Goal: Task Accomplishment & Management: Use online tool/utility

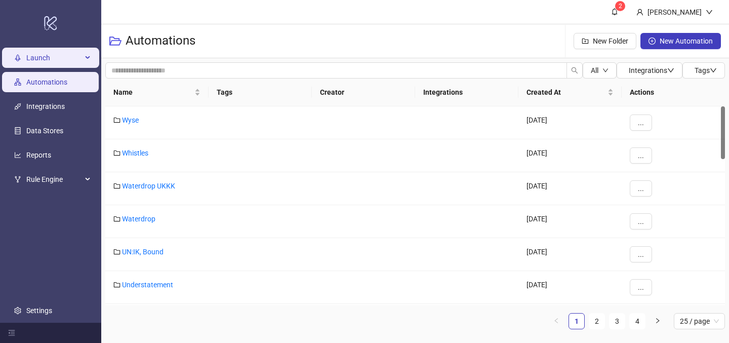
click at [35, 63] on span "Launch" at bounding box center [54, 58] width 56 height 20
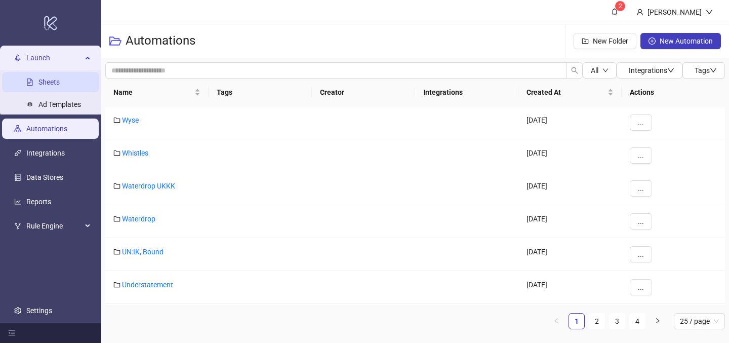
click at [39, 78] on link "Sheets" at bounding box center [48, 82] width 21 height 8
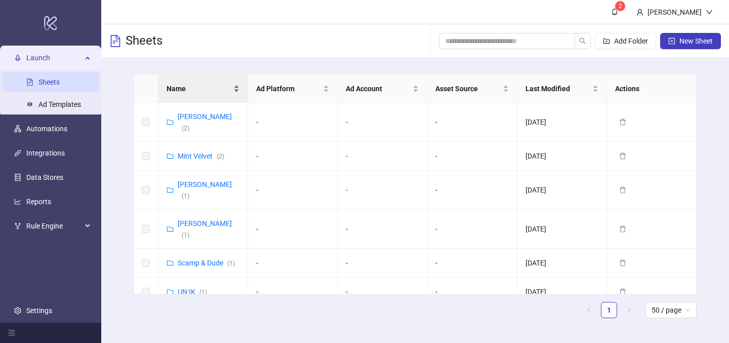
click at [217, 92] on span "Name" at bounding box center [198, 88] width 65 height 11
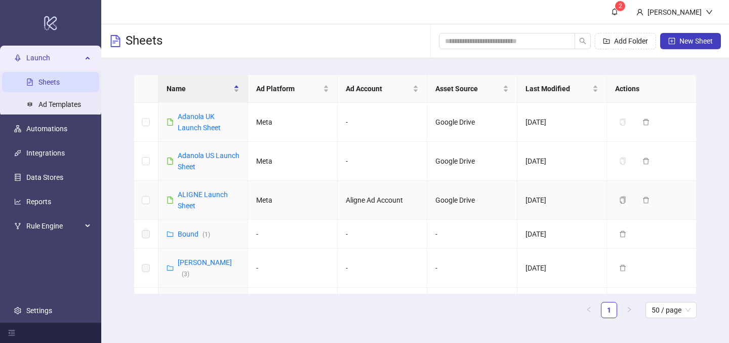
click at [202, 188] on td "ALIGNE Launch Sheet" at bounding box center [203, 200] width 90 height 39
click at [203, 196] on link "ALIGNE Launch Sheet" at bounding box center [203, 199] width 50 height 19
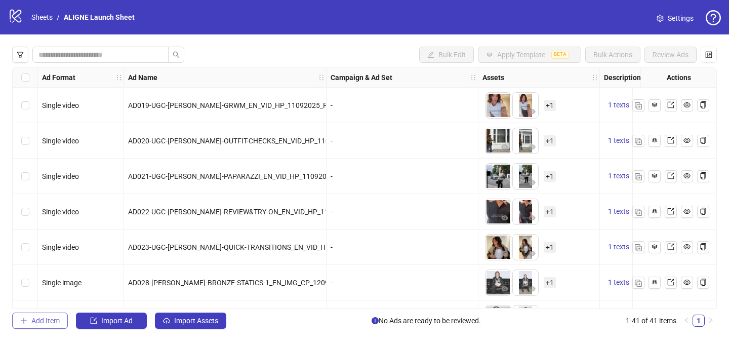
click at [33, 318] on span "Add Item" at bounding box center [45, 320] width 28 height 8
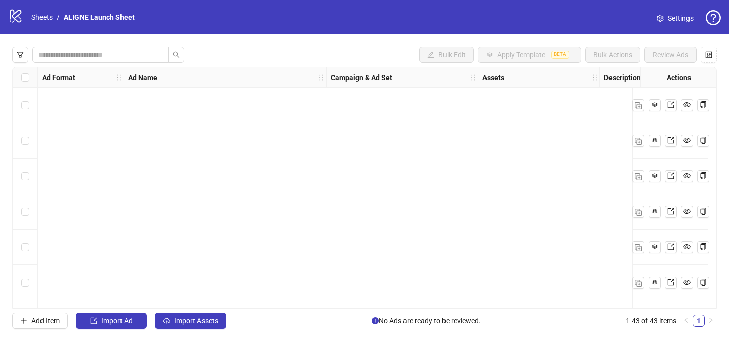
scroll to position [1307, 0]
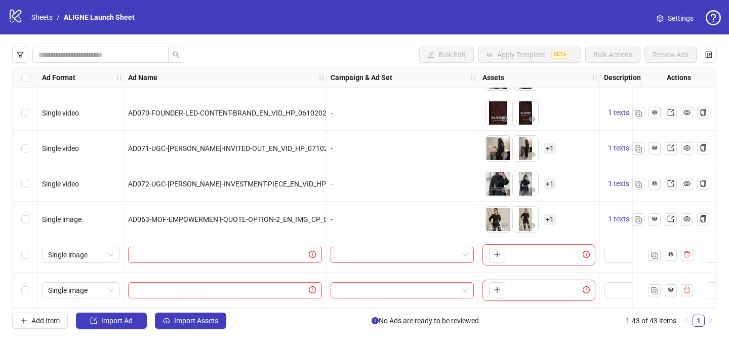
click at [168, 240] on div at bounding box center [225, 254] width 202 height 35
click at [174, 249] on input "text" at bounding box center [220, 254] width 173 height 11
paste input "**********"
type input "**********"
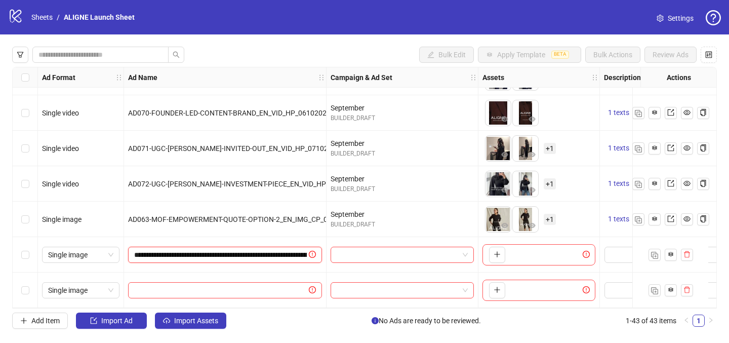
scroll to position [0, 105]
click at [249, 284] on input "text" at bounding box center [220, 289] width 173 height 11
paste input "**********"
type input "**********"
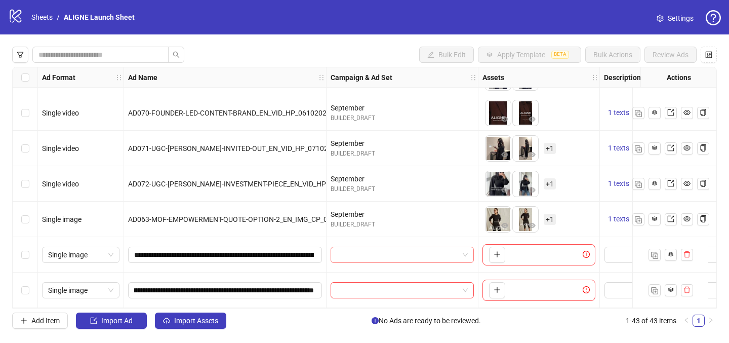
click at [357, 255] on input "search" at bounding box center [397, 254] width 122 height 15
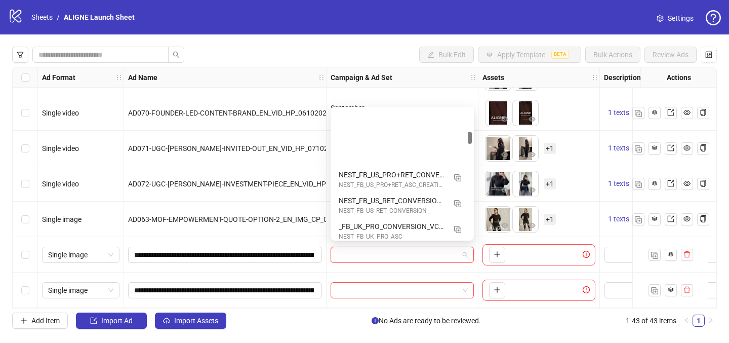
scroll to position [168, 0]
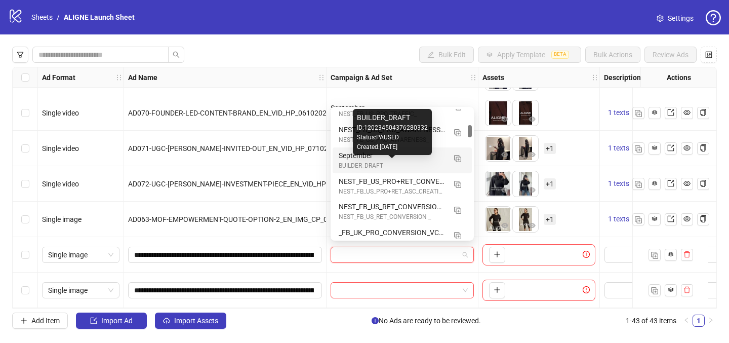
click at [366, 165] on div "BUILDER_DRAFT" at bounding box center [392, 166] width 107 height 10
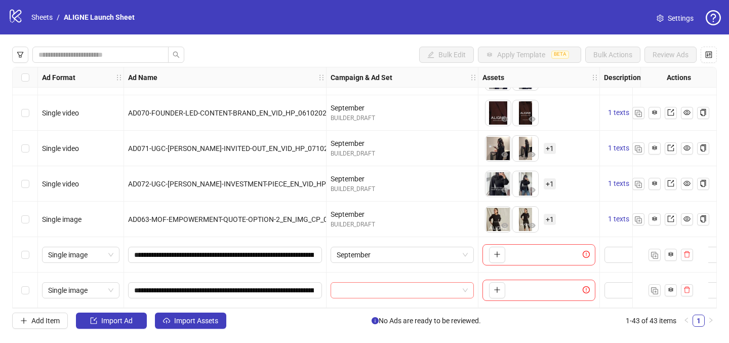
click at [384, 283] on input "search" at bounding box center [397, 289] width 122 height 15
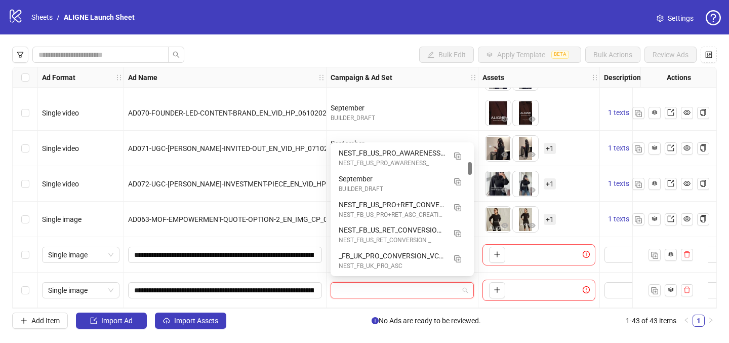
scroll to position [179, 0]
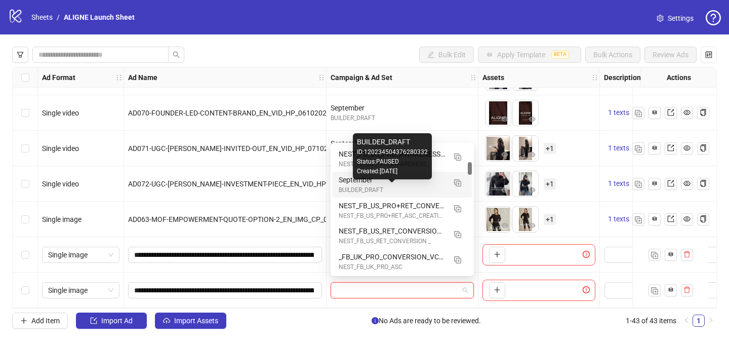
click at [363, 190] on div "BUILDER_DRAFT" at bounding box center [392, 190] width 107 height 10
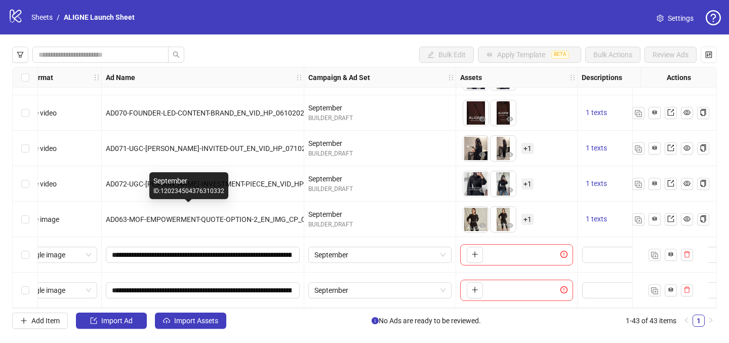
scroll to position [1307, 294]
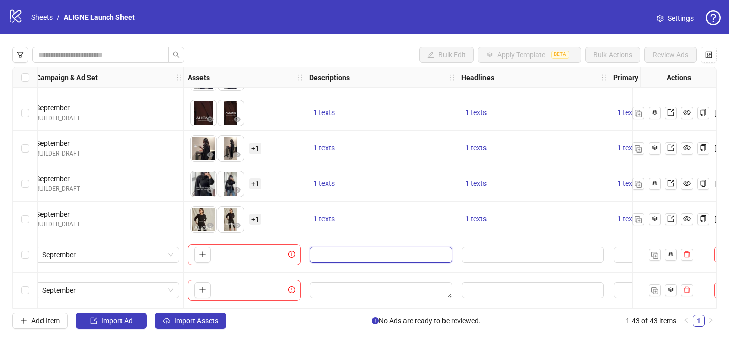
click at [405, 250] on textarea "Edit values" at bounding box center [381, 254] width 142 height 16
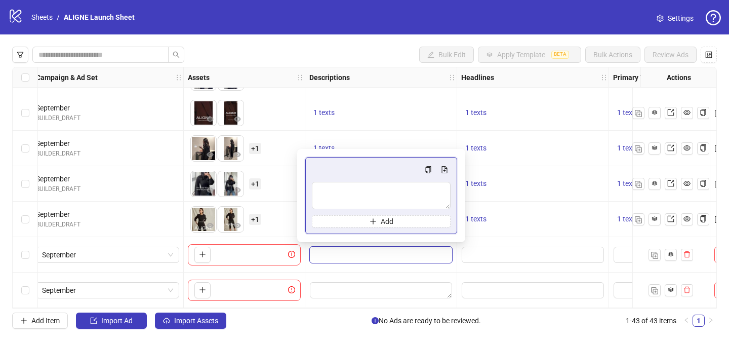
type textarea "**********"
click at [405, 287] on textarea "Edit values" at bounding box center [381, 290] width 142 height 16
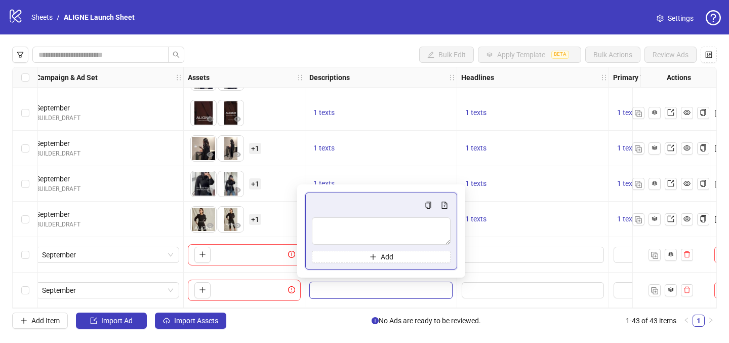
type textarea "**********"
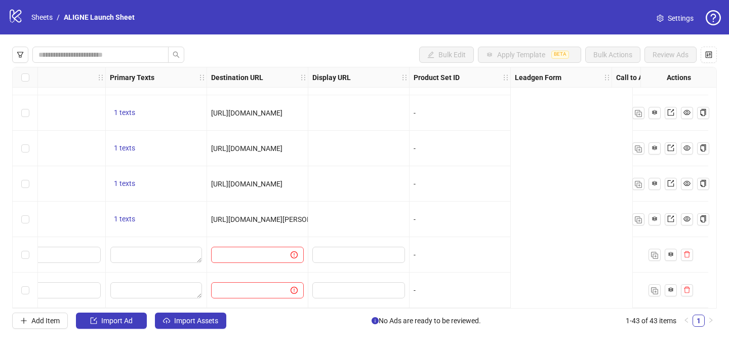
scroll to position [1307, 225]
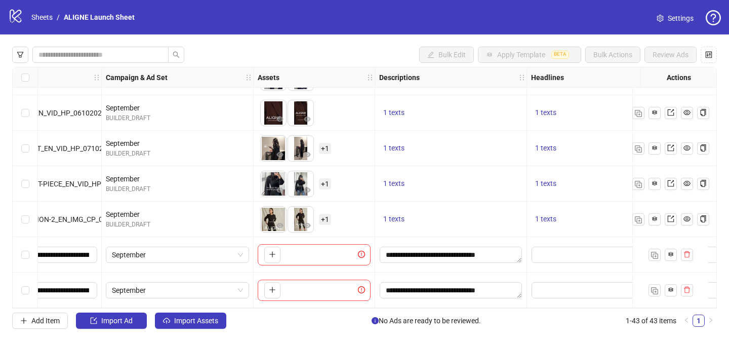
click at [569, 238] on div at bounding box center [603, 254] width 152 height 35
click at [569, 246] on div "Edit values" at bounding box center [602, 254] width 143 height 17
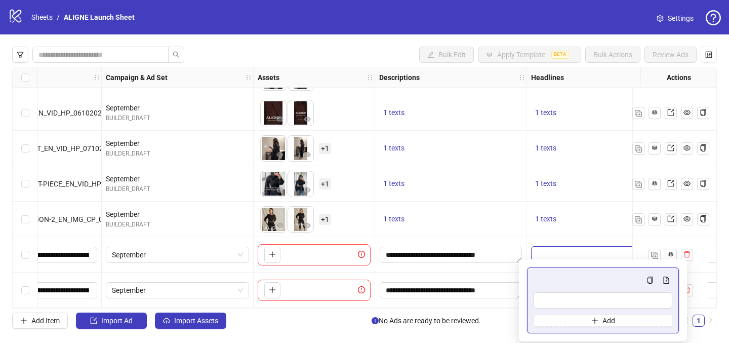
type input "**********"
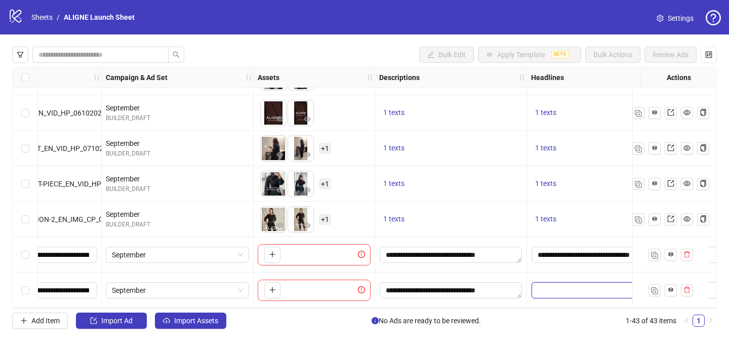
click at [558, 285] on input "Edit values" at bounding box center [602, 290] width 142 height 16
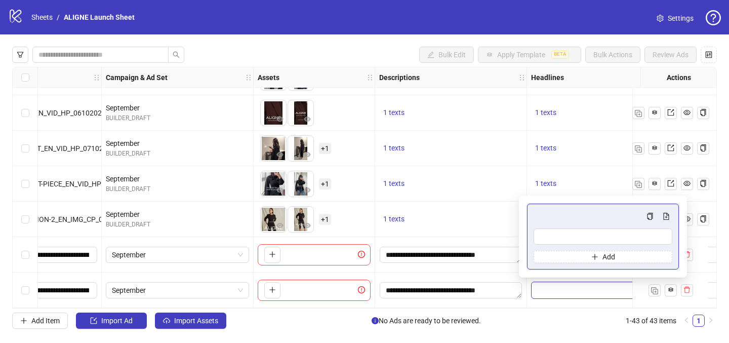
type input "**********"
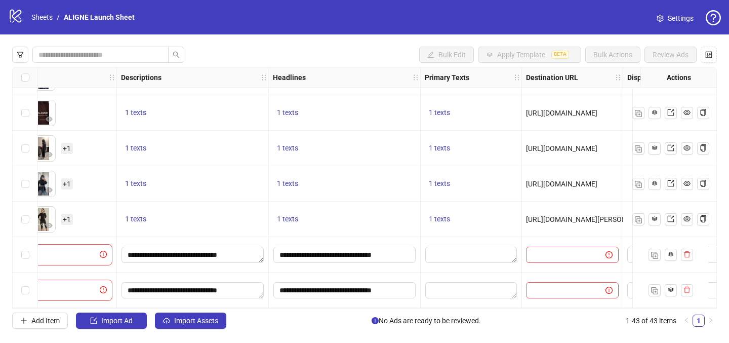
scroll to position [1307, 488]
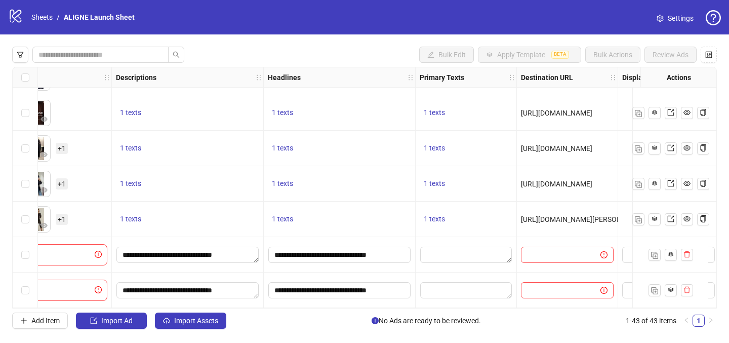
click at [440, 266] on div at bounding box center [465, 254] width 101 height 35
click at [440, 249] on textarea "Edit values" at bounding box center [466, 254] width 92 height 16
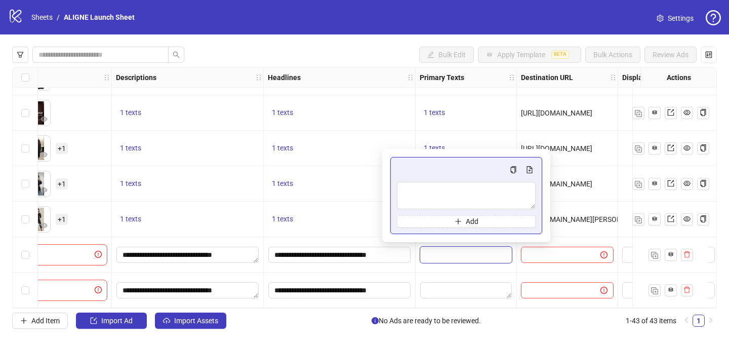
type textarea "**********"
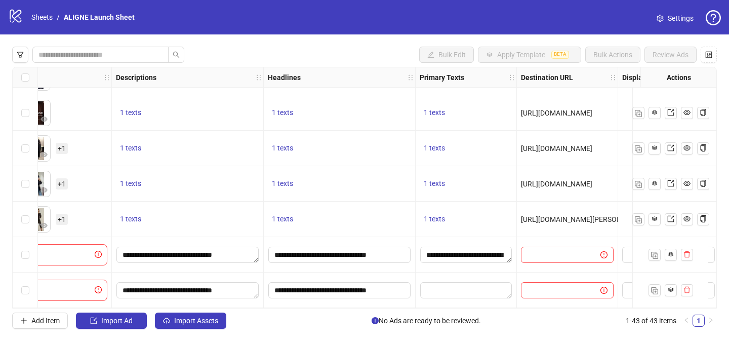
click at [467, 299] on div at bounding box center [465, 289] width 101 height 35
click at [467, 283] on textarea "Edit values" at bounding box center [466, 290] width 92 height 16
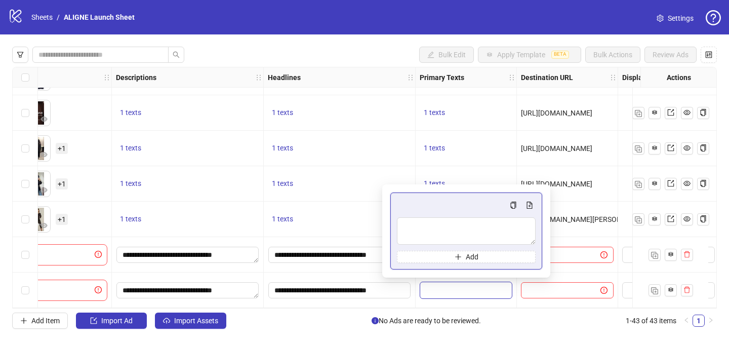
type textarea "**********"
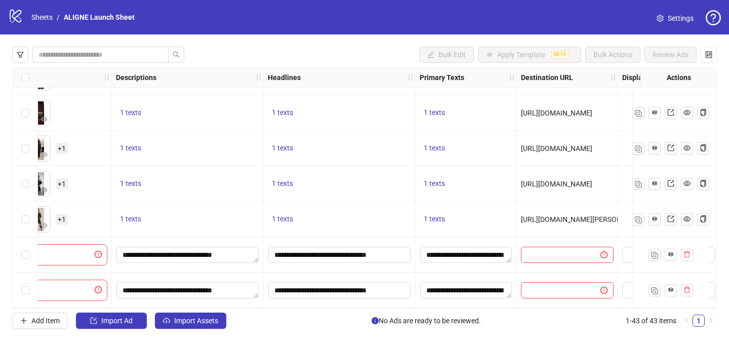
scroll to position [1307, 737]
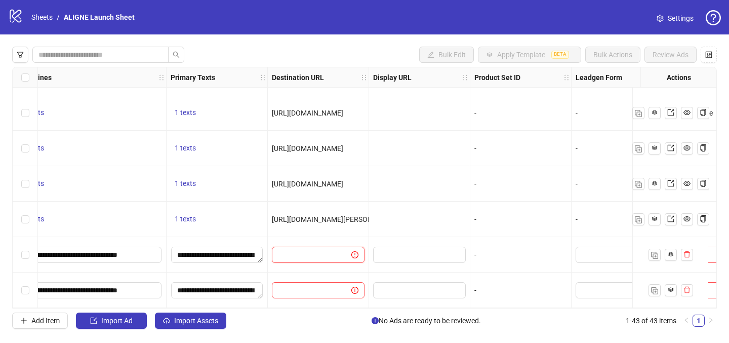
click at [319, 249] on input "text" at bounding box center [307, 254] width 59 height 11
paste input "**********"
type input "**********"
click at [307, 287] on input "text" at bounding box center [307, 289] width 59 height 11
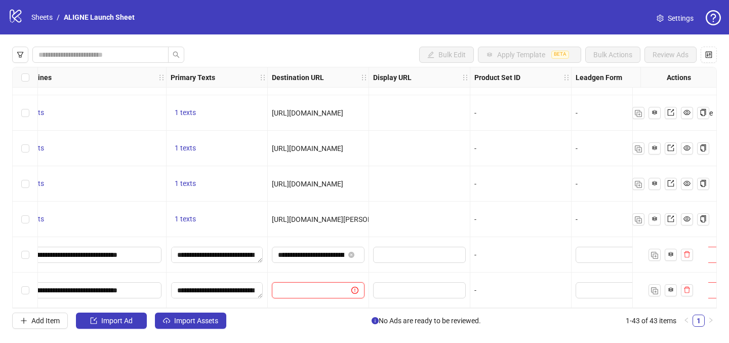
paste input "**********"
type input "**********"
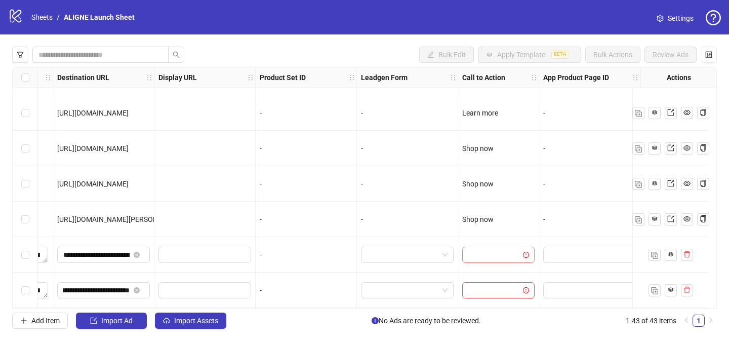
click at [468, 254] on input "search" at bounding box center [493, 254] width 51 height 15
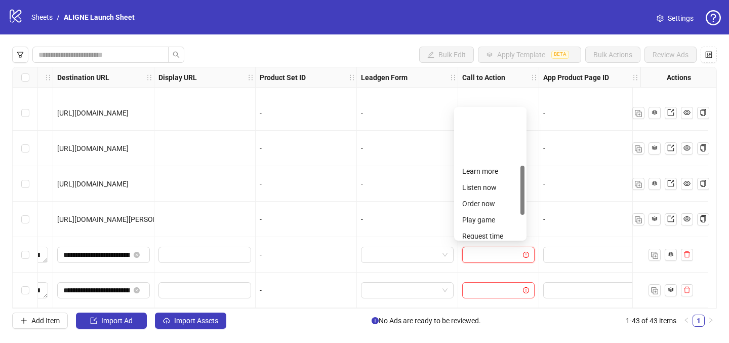
scroll to position [210, 0]
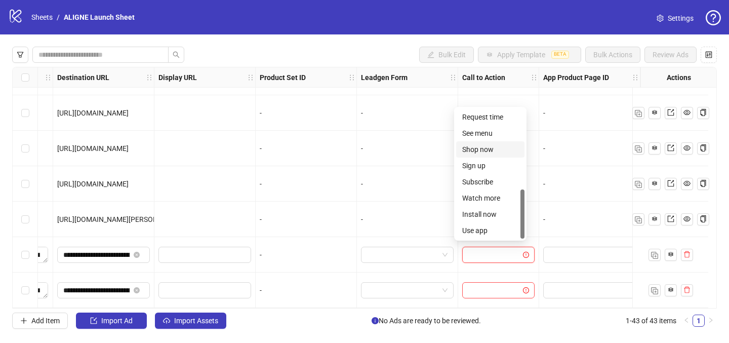
click at [477, 147] on div "Shop now" at bounding box center [490, 149] width 56 height 11
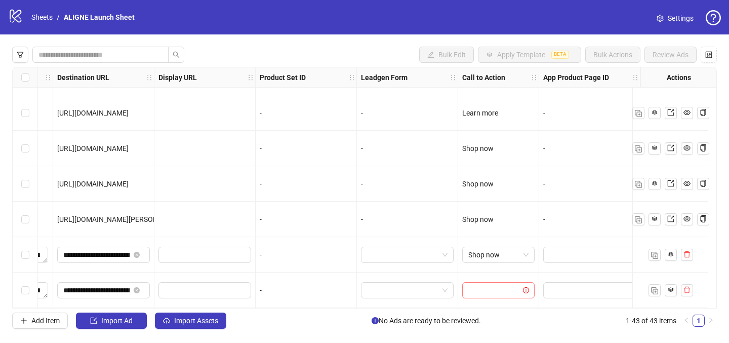
click at [486, 285] on input "search" at bounding box center [493, 289] width 51 height 15
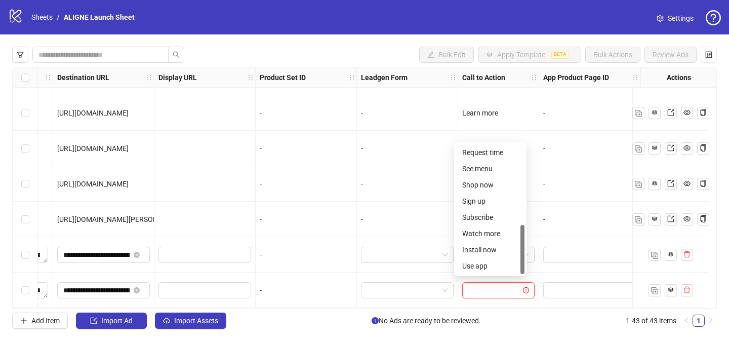
click at [486, 182] on div "Shop now" at bounding box center [490, 184] width 56 height 11
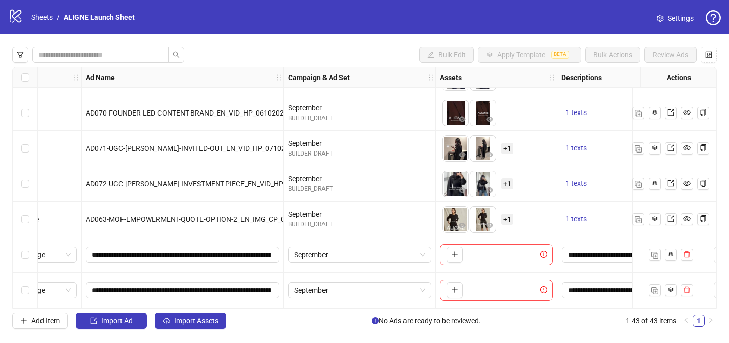
scroll to position [1307, 0]
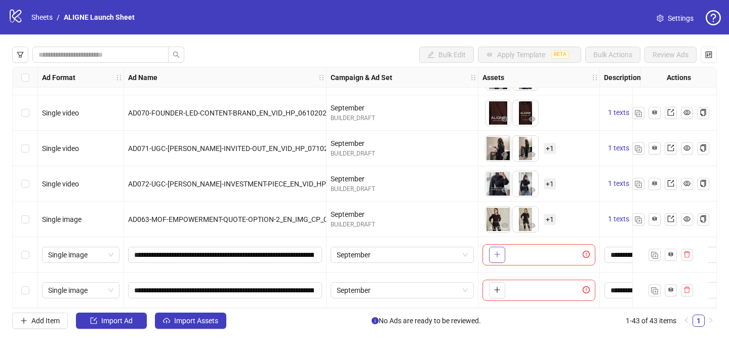
click at [496, 251] on icon "plus" at bounding box center [496, 254] width 1 height 6
click at [68, 255] on span "Single image" at bounding box center [80, 254] width 65 height 15
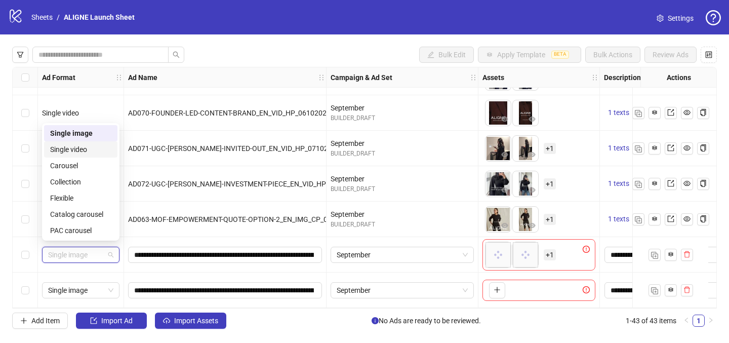
click at [79, 150] on div "Single video" at bounding box center [80, 149] width 61 height 11
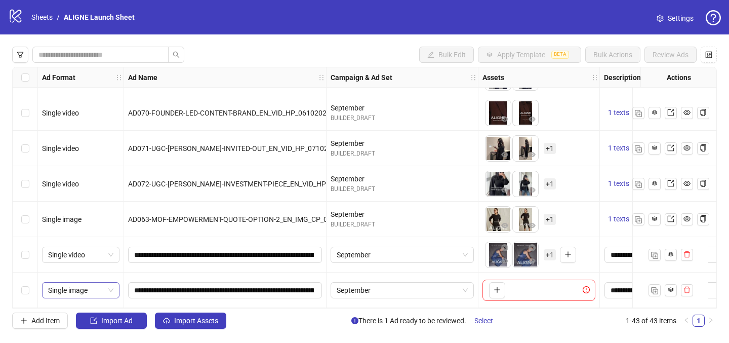
click at [81, 282] on span "Single image" at bounding box center [80, 289] width 65 height 15
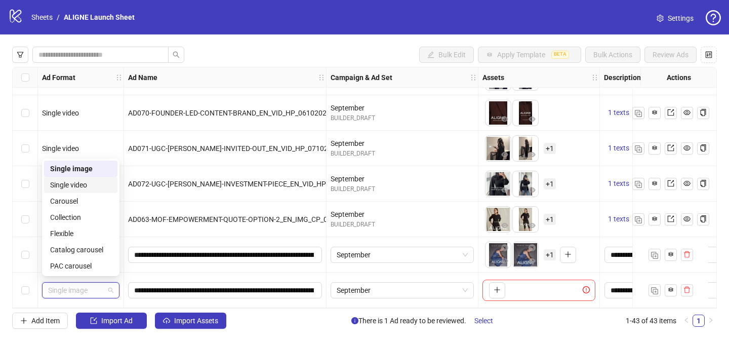
click at [85, 184] on div "Single video" at bounding box center [80, 184] width 61 height 11
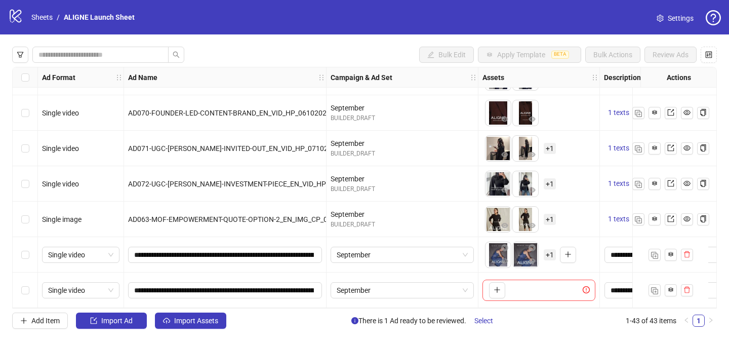
click at [548, 251] on span "+ 1" at bounding box center [549, 254] width 12 height 11
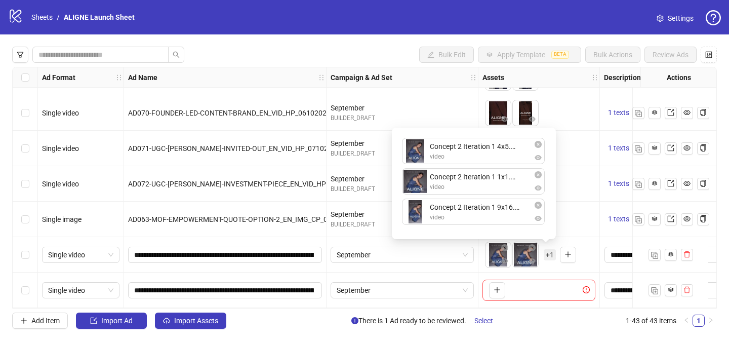
click at [442, 144] on div "Concept 2 Iteration 1 4x5.mp4 video Concept 2 Iteration 1 1x1.mp4 video Concept…" at bounding box center [474, 183] width 152 height 99
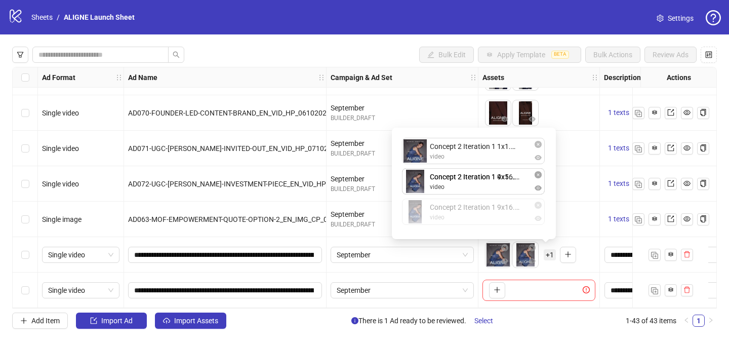
drag, startPoint x: 446, startPoint y: 208, endPoint x: 446, endPoint y: 165, distance: 43.5
click at [446, 166] on div "Concept 2 Iteration 1 1x1.mp4 video Concept 2 Iteration 1 4x5.mp4 video Concept…" at bounding box center [474, 183] width 152 height 99
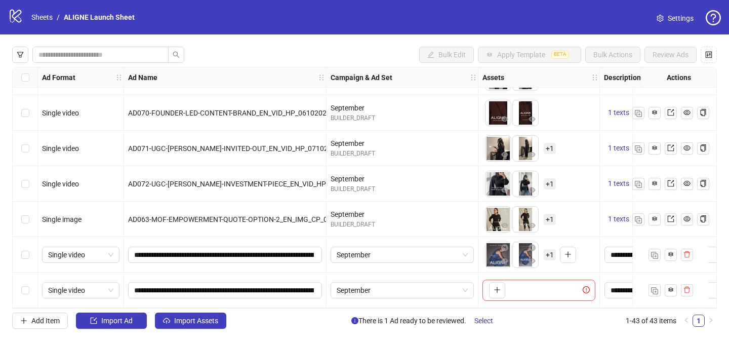
click at [520, 284] on div "To pick up a draggable item, press the space bar. While dragging, use the arrow…" at bounding box center [538, 289] width 113 height 21
click at [499, 285] on span "button" at bounding box center [496, 289] width 7 height 8
click at [548, 285] on span "+ 1" at bounding box center [549, 289] width 12 height 11
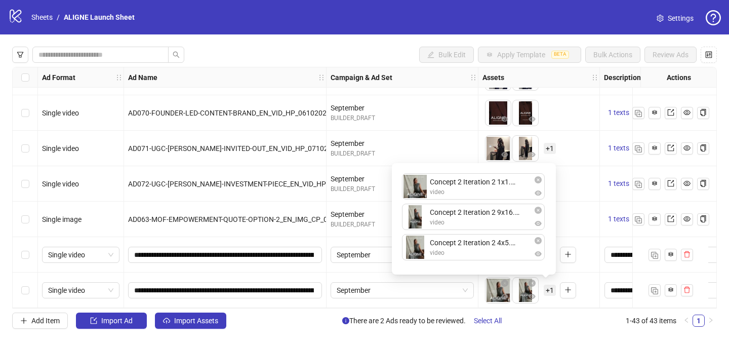
click at [580, 239] on div "To pick up a draggable item, press the space bar. While dragging, use the arrow…" at bounding box center [538, 254] width 113 height 31
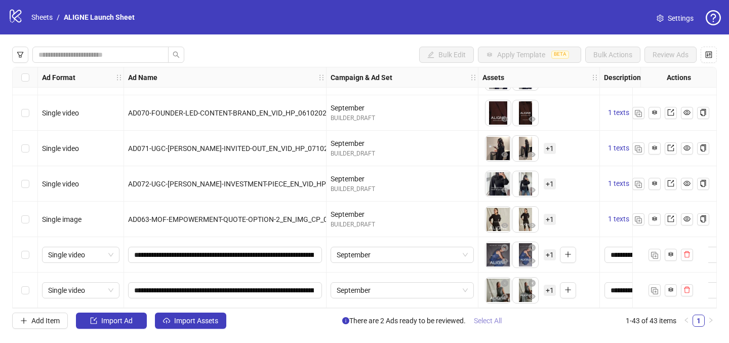
click at [494, 317] on span "Select All" at bounding box center [488, 320] width 28 height 8
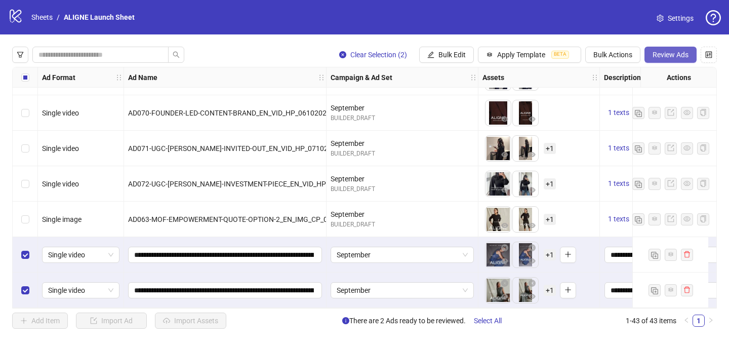
click at [679, 53] on span "Review Ads" at bounding box center [670, 55] width 36 height 8
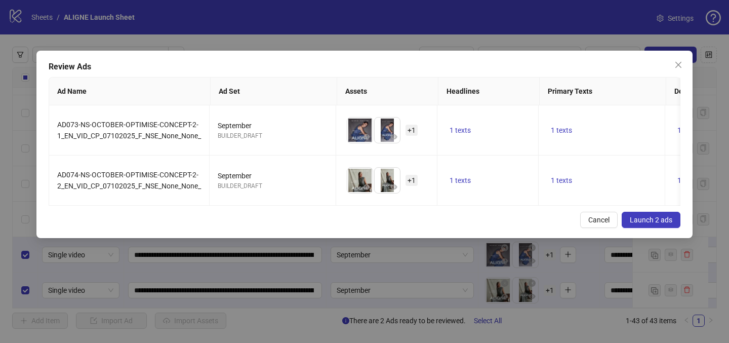
click at [653, 217] on span "Launch 2 ads" at bounding box center [650, 220] width 43 height 8
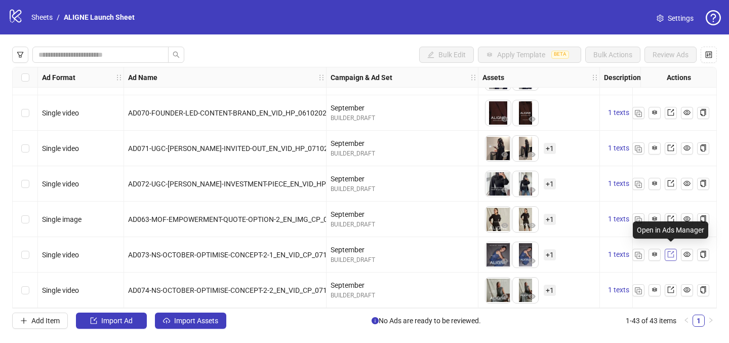
click at [668, 252] on icon "export" at bounding box center [670, 253] width 7 height 7
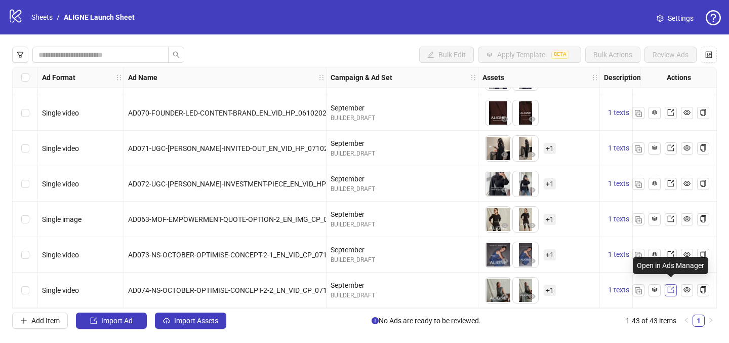
click at [667, 286] on icon "export" at bounding box center [670, 289] width 7 height 7
click at [45, 23] on div "logo/logo-mobile Sheets / ALIGNE Launch Sheet" at bounding box center [73, 17] width 131 height 18
click at [43, 20] on link "Sheets" at bounding box center [41, 17] width 25 height 11
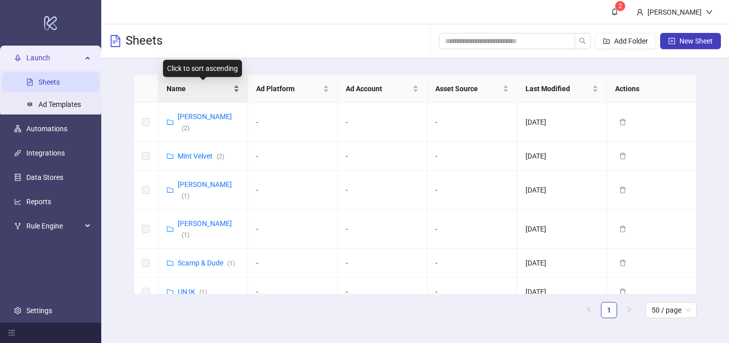
click at [235, 90] on div "Name" at bounding box center [202, 88] width 73 height 11
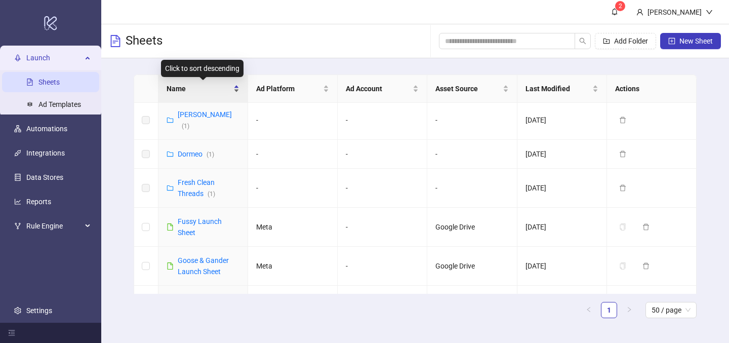
click at [199, 85] on span "Name" at bounding box center [198, 88] width 65 height 11
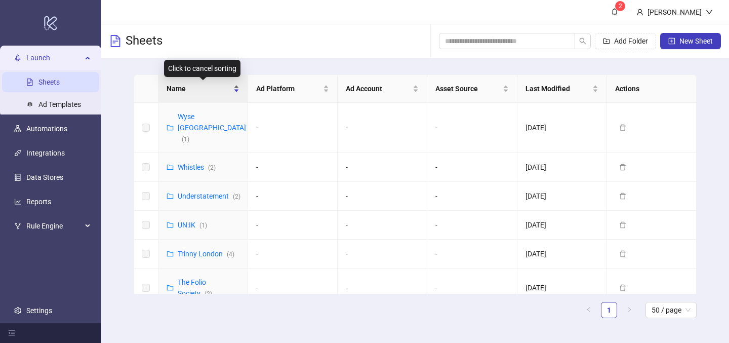
click at [199, 85] on span "Name" at bounding box center [198, 88] width 65 height 11
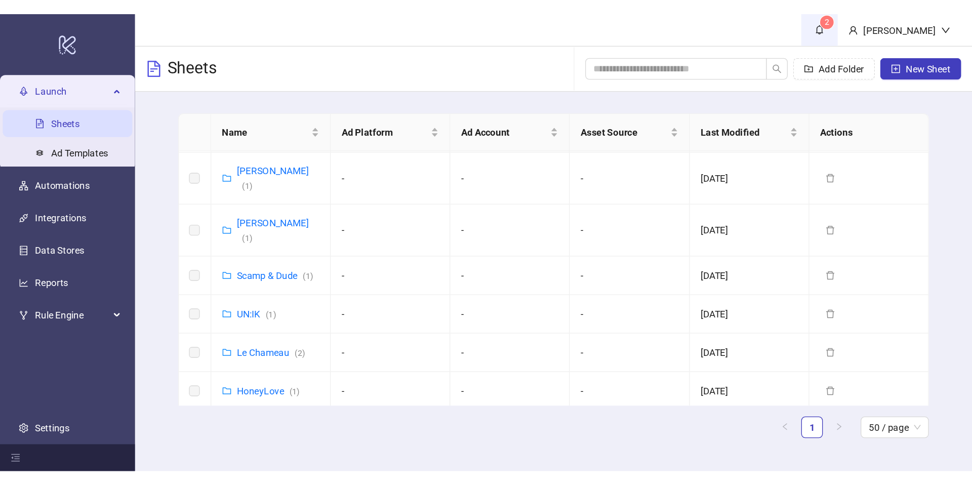
scroll to position [67, 0]
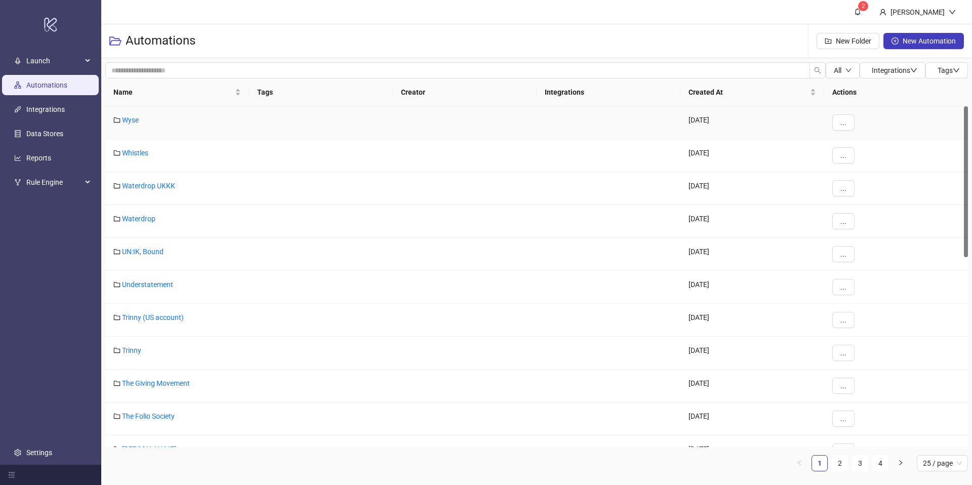
click at [186, 111] on div "Wyse" at bounding box center [177, 122] width 144 height 33
click at [187, 98] on div "Name" at bounding box center [177, 92] width 128 height 11
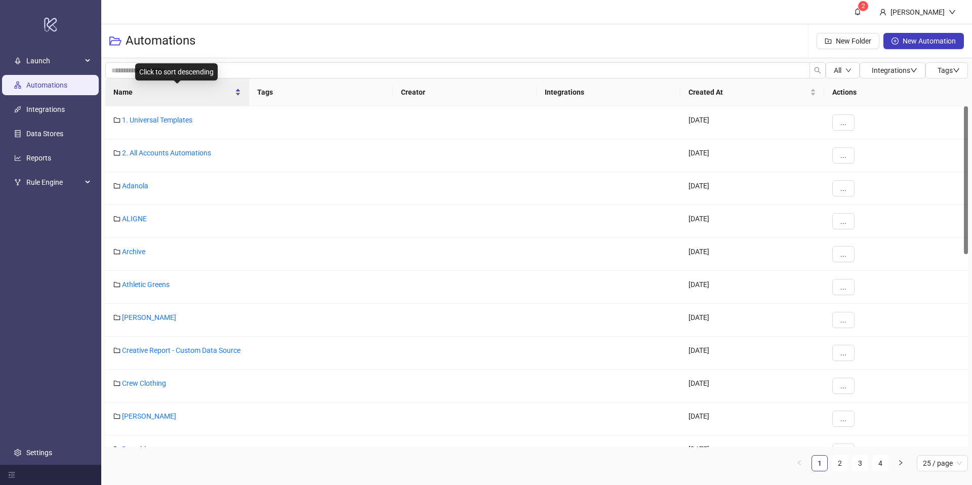
click at [187, 98] on div "Name" at bounding box center [177, 92] width 128 height 11
